Goal: Information Seeking & Learning: Learn about a topic

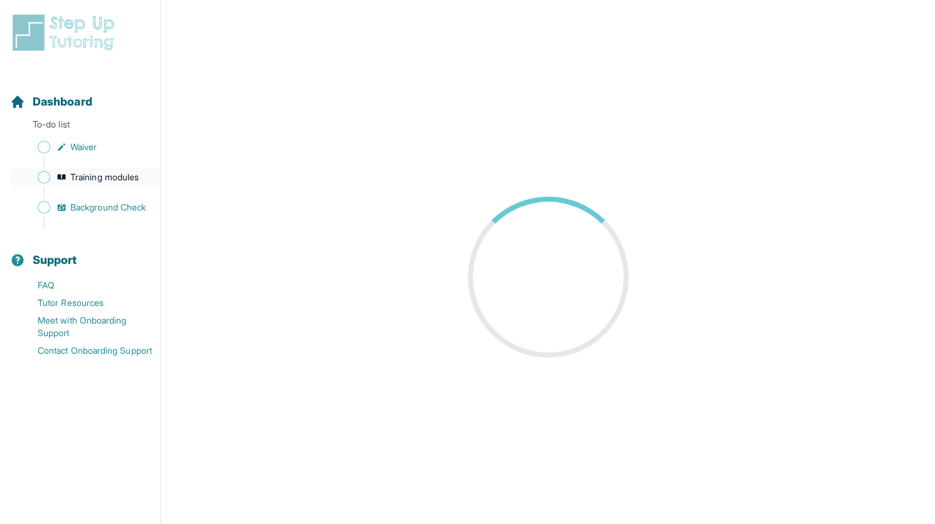
click at [117, 183] on span "Training modules" at bounding box center [104, 177] width 68 height 13
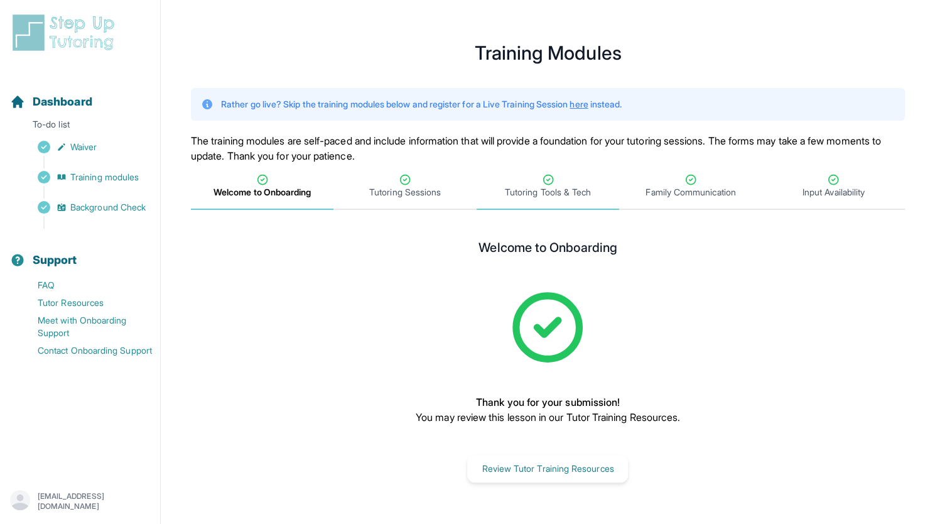
click at [525, 194] on span "Tutoring Tools & Tech" at bounding box center [548, 192] width 86 height 13
